Goal: Task Accomplishment & Management: Complete application form

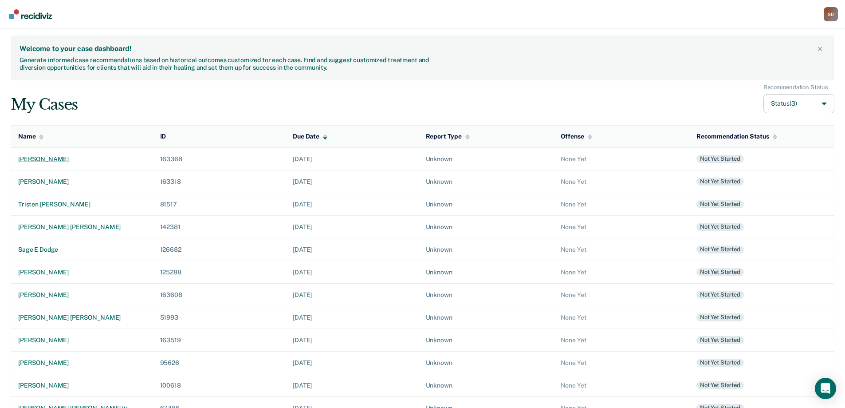
click at [63, 160] on div "[PERSON_NAME]" at bounding box center [82, 159] width 128 height 8
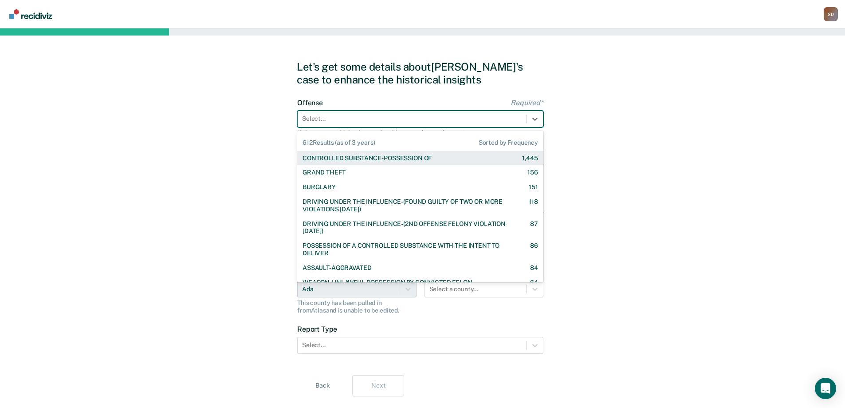
click at [479, 118] on div at bounding box center [412, 118] width 220 height 9
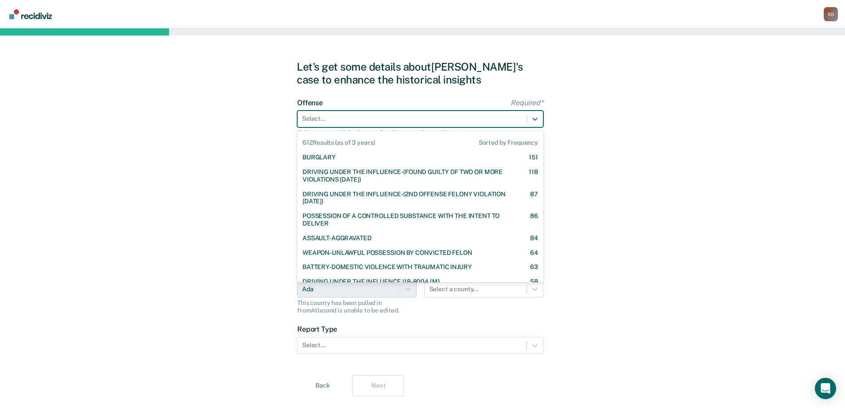
scroll to position [44, 0]
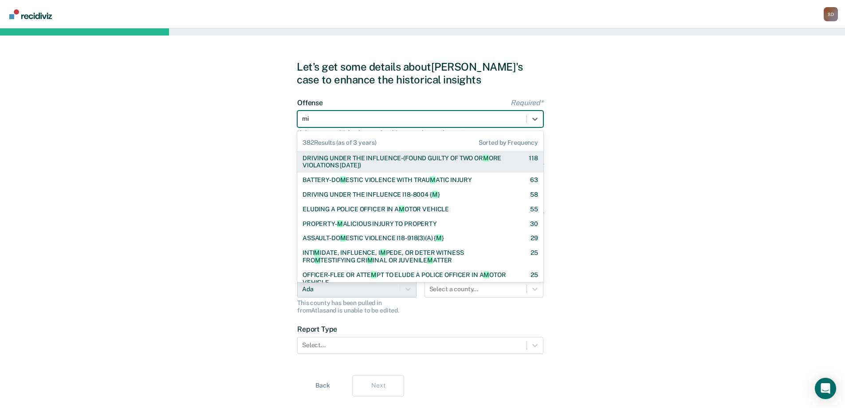
type input "mis"
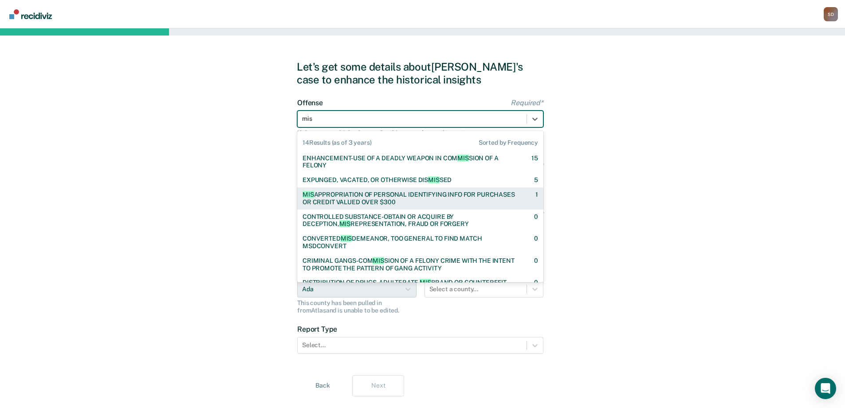
click at [374, 193] on div "MIS APPROPRIATION OF PERSONAL IDENTIFYING INFO FOR PURCHASES OR CREDIT VALUED O…" at bounding box center [411, 198] width 217 height 15
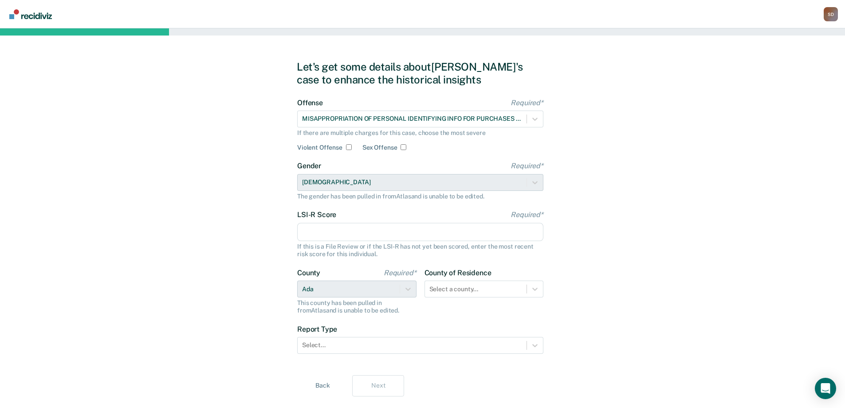
click at [371, 237] on input "LSI-R Score Required*" at bounding box center [420, 232] width 246 height 19
click at [350, 242] on div "LSI-R Score Required* If this is a File Review or if the LSI-R has not yet been…" at bounding box center [420, 233] width 246 height 47
click at [357, 240] on input "LSI-R Score Required*" at bounding box center [420, 232] width 246 height 19
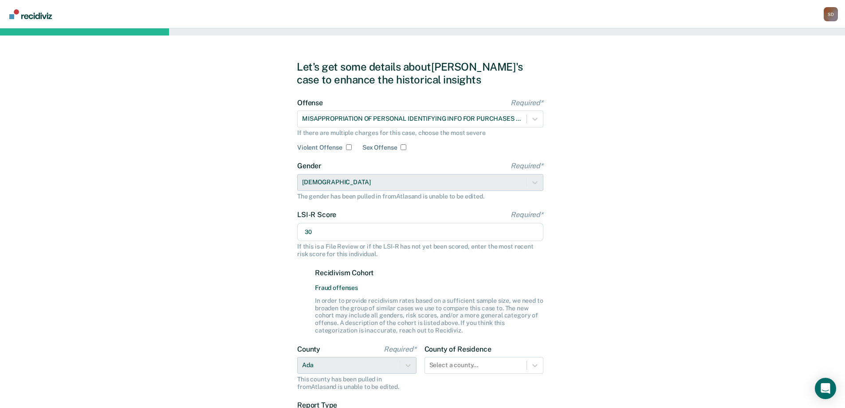
type input "30"
click at [249, 266] on div "Let's get some details about [PERSON_NAME]'s case to enhance the historical ins…" at bounding box center [422, 266] width 845 height 476
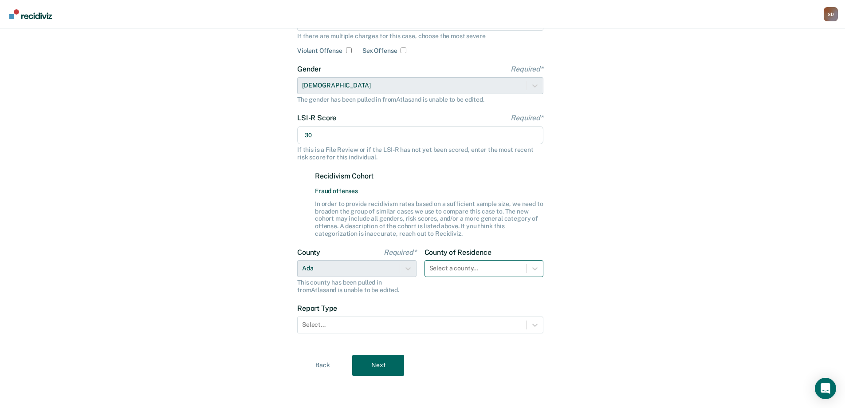
click at [469, 273] on div "County of Residence Select a county..." at bounding box center [484, 271] width 119 height 46
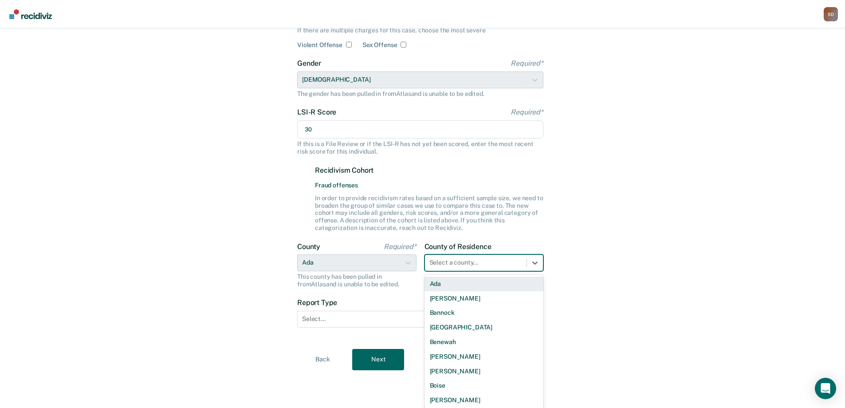
click at [464, 287] on div "Ada" at bounding box center [484, 283] width 119 height 15
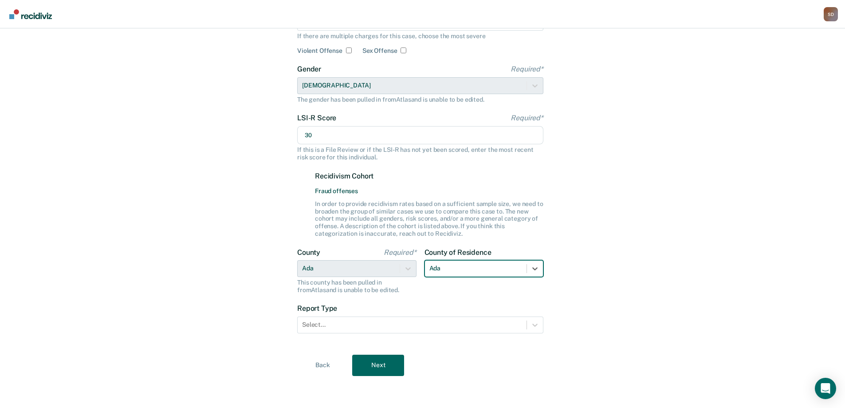
scroll to position [97, 0]
click at [403, 324] on div at bounding box center [412, 324] width 220 height 9
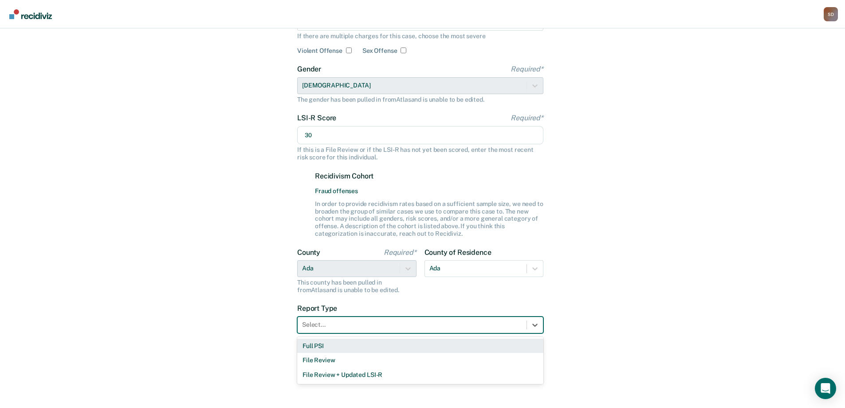
click at [375, 349] on div "Full PSI" at bounding box center [420, 346] width 246 height 15
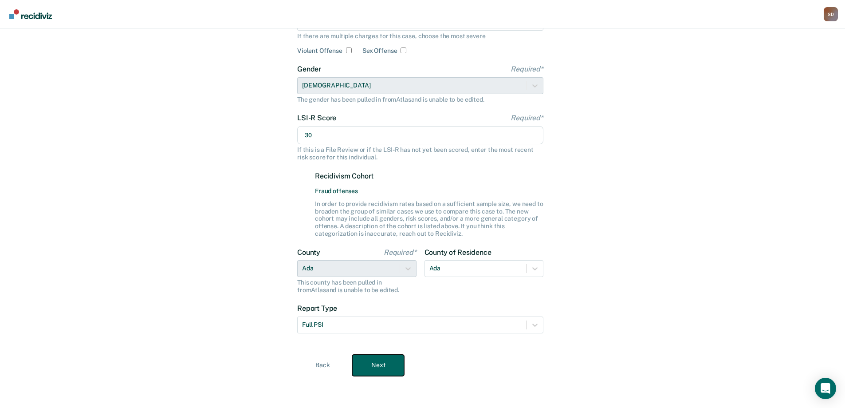
click at [383, 362] on button "Next" at bounding box center [378, 365] width 52 height 21
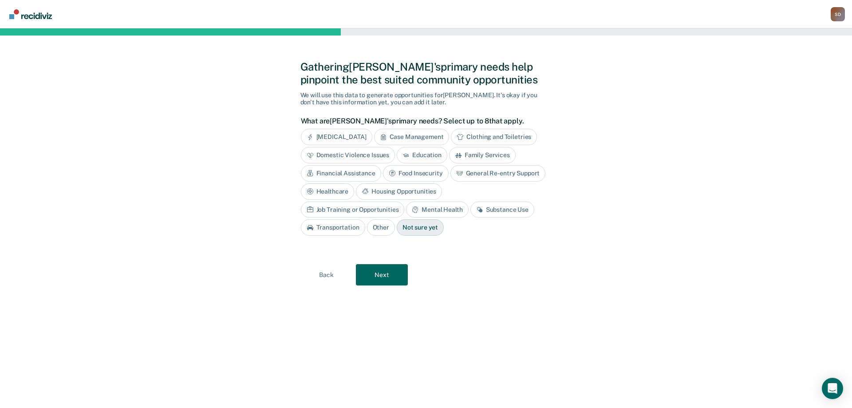
click at [489, 135] on div "Clothing and Toiletries" at bounding box center [494, 137] width 86 height 16
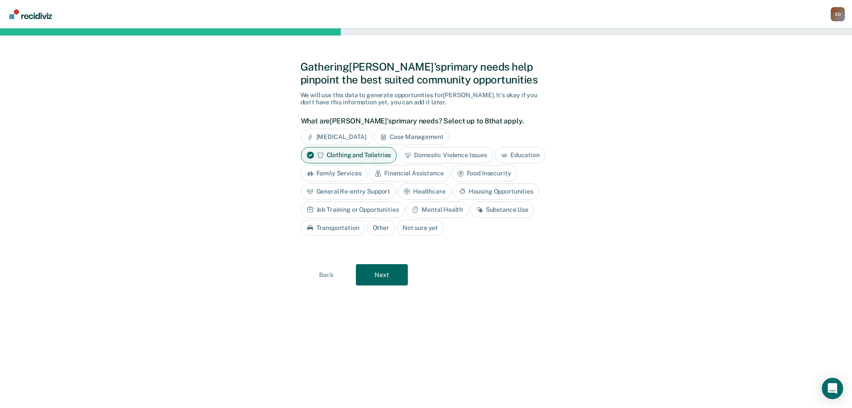
click at [500, 190] on div "Housing Opportunities" at bounding box center [496, 191] width 86 height 16
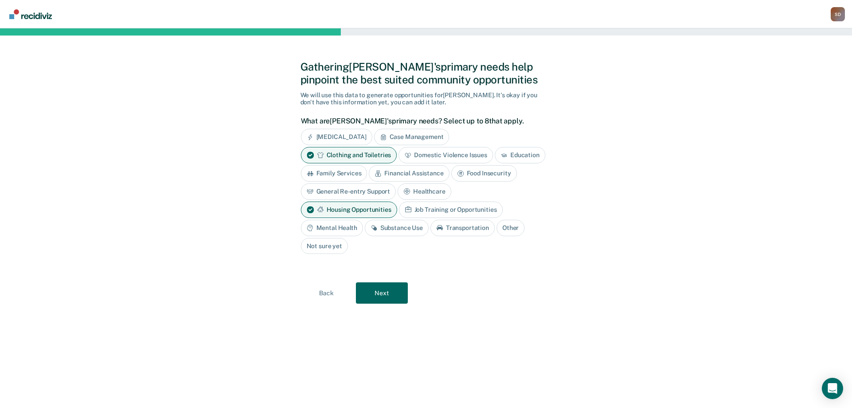
click at [323, 226] on div "Mental Health" at bounding box center [332, 228] width 62 height 16
click at [407, 228] on div "Substance Use" at bounding box center [407, 228] width 64 height 16
click at [391, 291] on button "Next" at bounding box center [382, 293] width 52 height 21
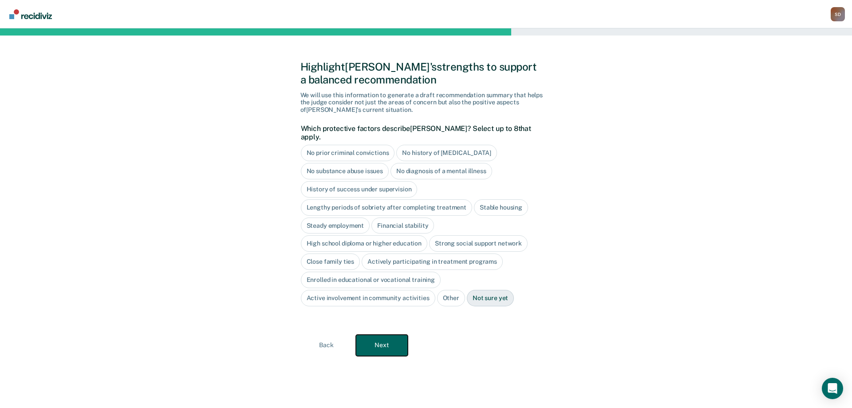
click at [383, 335] on button "Next" at bounding box center [382, 345] width 52 height 21
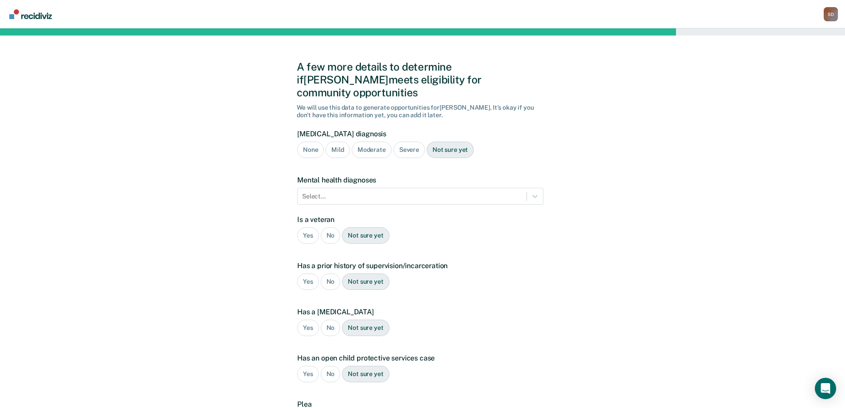
click at [371, 142] on div "Moderate" at bounding box center [372, 150] width 40 height 16
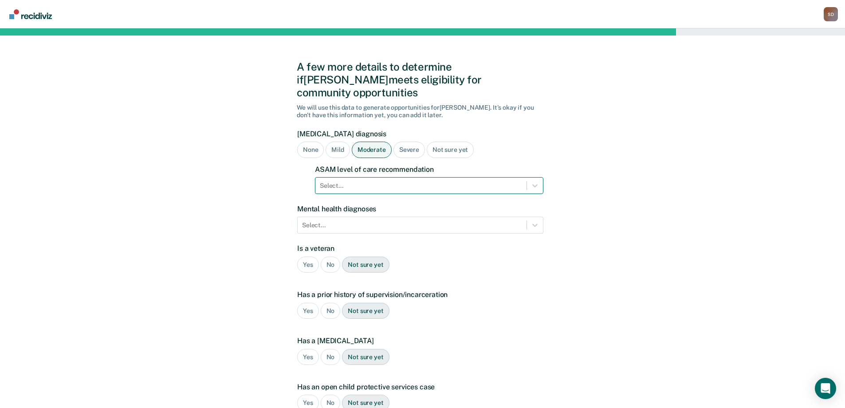
click at [370, 181] on div at bounding box center [421, 185] width 202 height 9
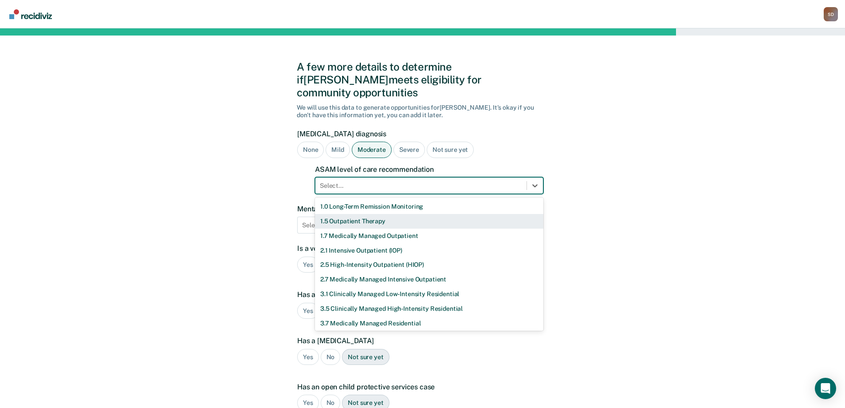
click at [391, 214] on div "1.5 Outpatient Therapy" at bounding box center [429, 221] width 229 height 15
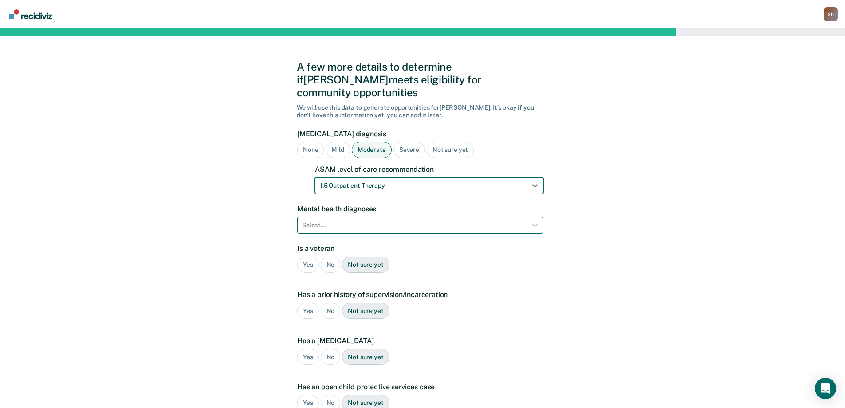
click at [385, 219] on div "Select..." at bounding box center [412, 225] width 229 height 13
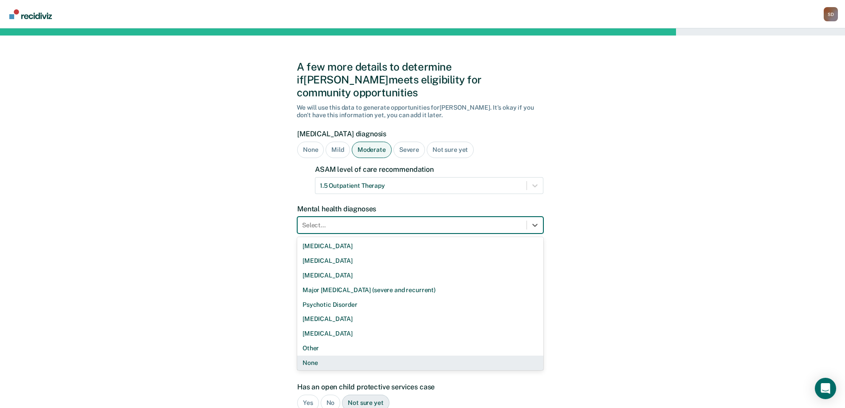
click at [344, 355] on div "None" at bounding box center [420, 362] width 246 height 15
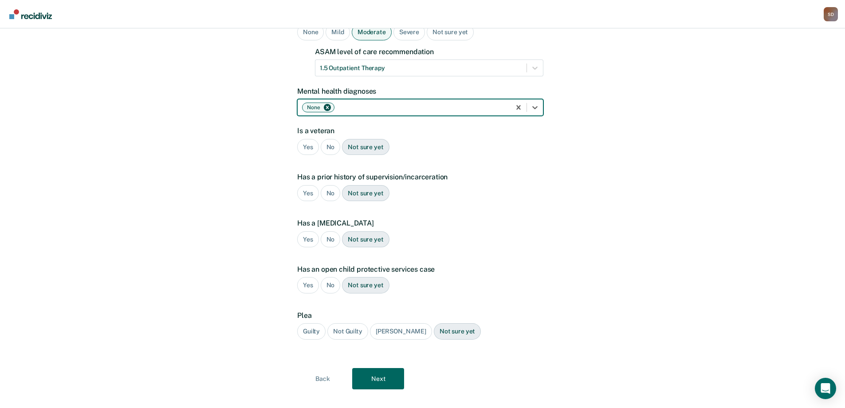
scroll to position [118, 0]
click at [330, 138] on div "No" at bounding box center [331, 146] width 20 height 16
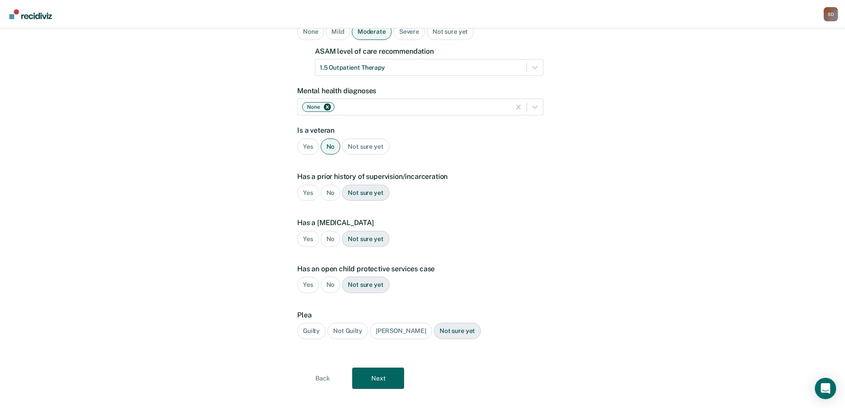
click at [310, 185] on div "Yes" at bounding box center [308, 193] width 22 height 16
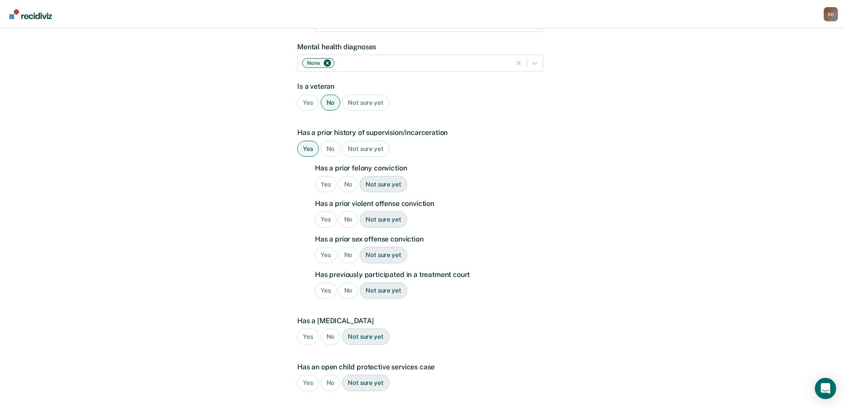
scroll to position [162, 0]
click at [351, 176] on div "No" at bounding box center [349, 184] width 20 height 16
click at [328, 211] on div "Yes" at bounding box center [326, 219] width 22 height 16
click at [347, 246] on div "No" at bounding box center [349, 254] width 20 height 16
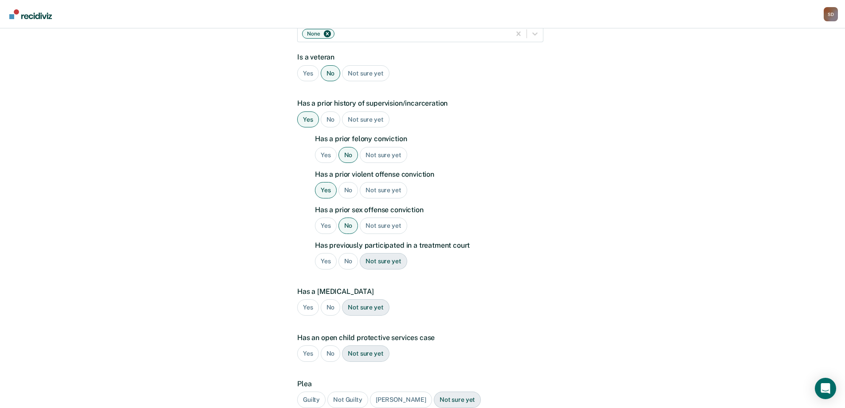
scroll to position [207, 0]
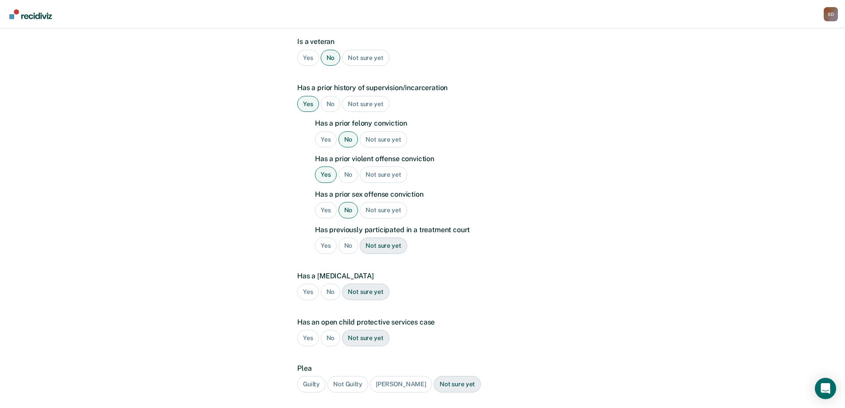
click at [348, 237] on div "No" at bounding box center [349, 245] width 20 height 16
click at [304, 284] on div "Yes" at bounding box center [308, 292] width 22 height 16
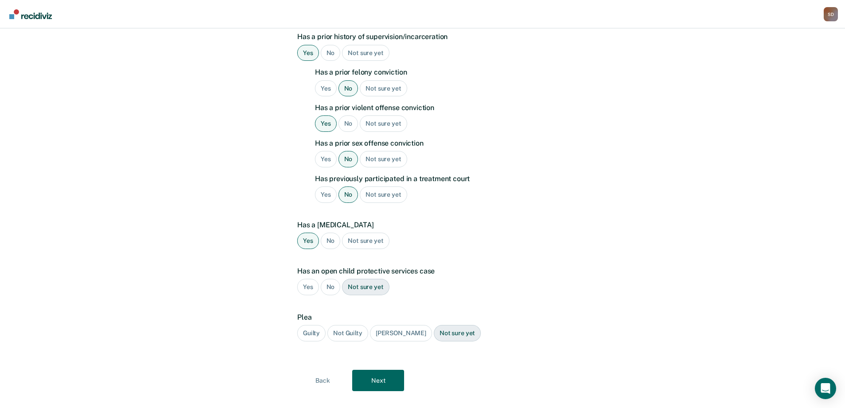
scroll to position [260, 0]
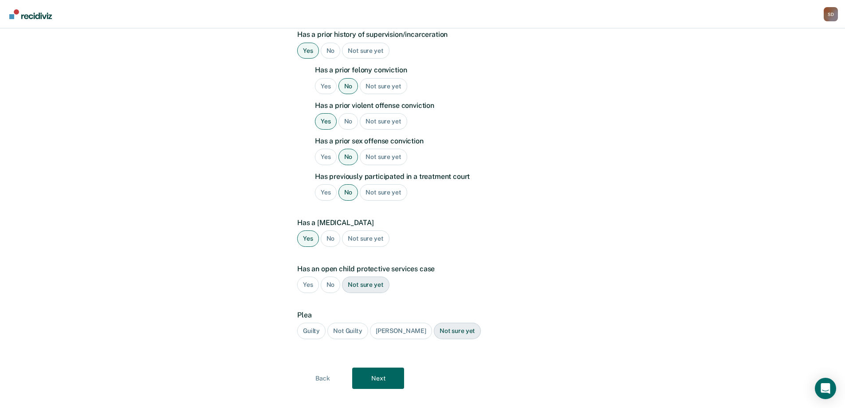
click at [329, 276] on div "No" at bounding box center [331, 284] width 20 height 16
click at [315, 323] on div "Guilty" at bounding box center [311, 331] width 28 height 16
click at [383, 367] on button "Next" at bounding box center [378, 377] width 52 height 21
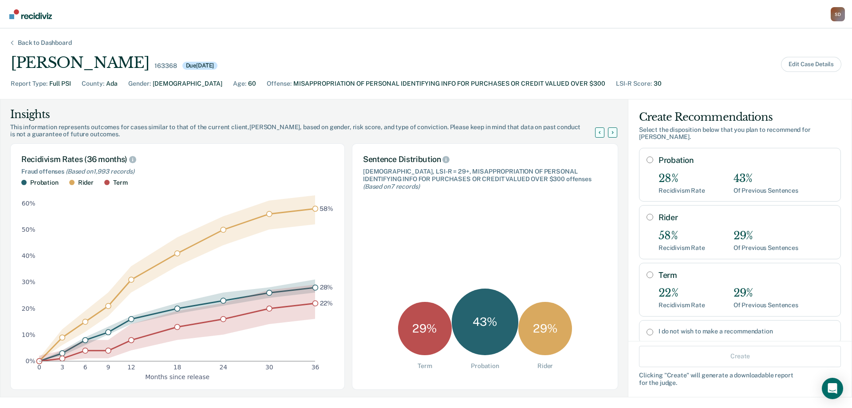
scroll to position [17, 0]
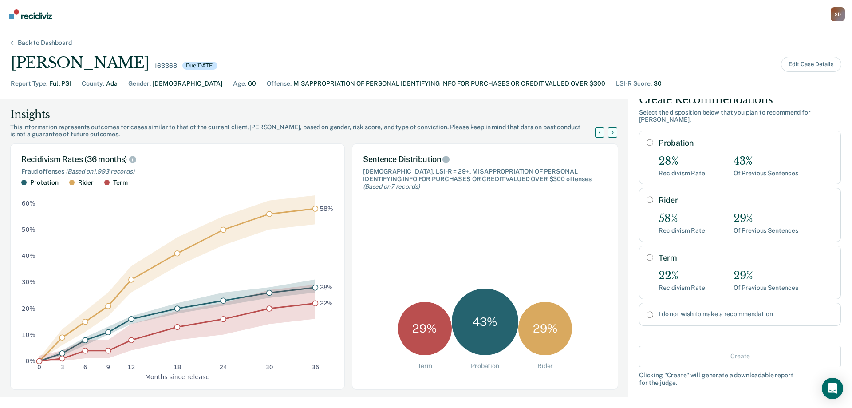
click at [647, 254] on input "Term" at bounding box center [650, 257] width 7 height 7
radio input "true"
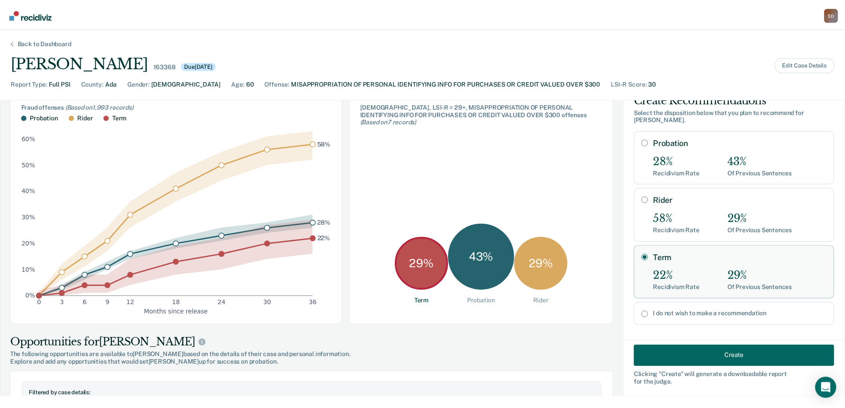
scroll to position [89, 0]
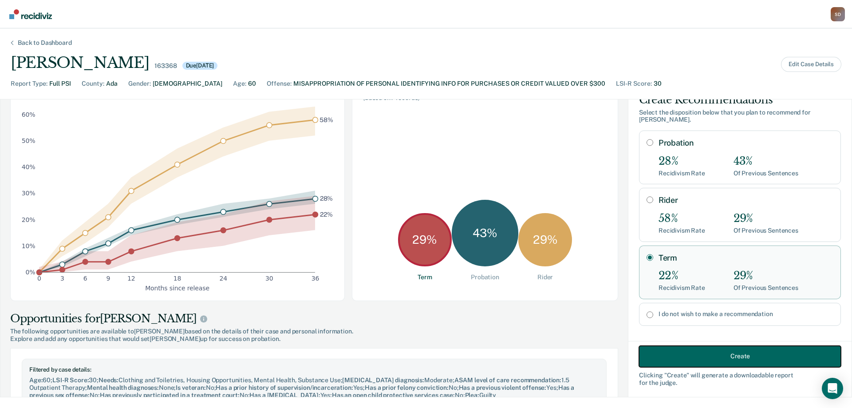
click at [709, 358] on button "Create" at bounding box center [740, 355] width 202 height 21
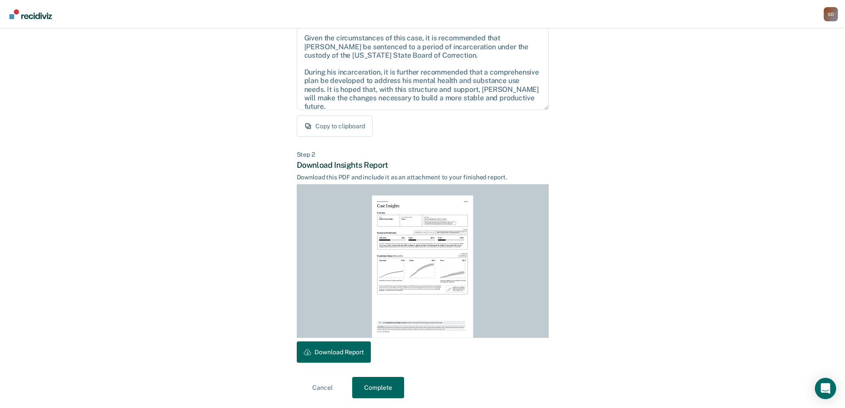
scroll to position [98, 0]
click at [341, 351] on button "Download Report" at bounding box center [334, 350] width 74 height 21
click at [379, 379] on button "Complete" at bounding box center [378, 386] width 52 height 21
